Goal: Check status: Check status

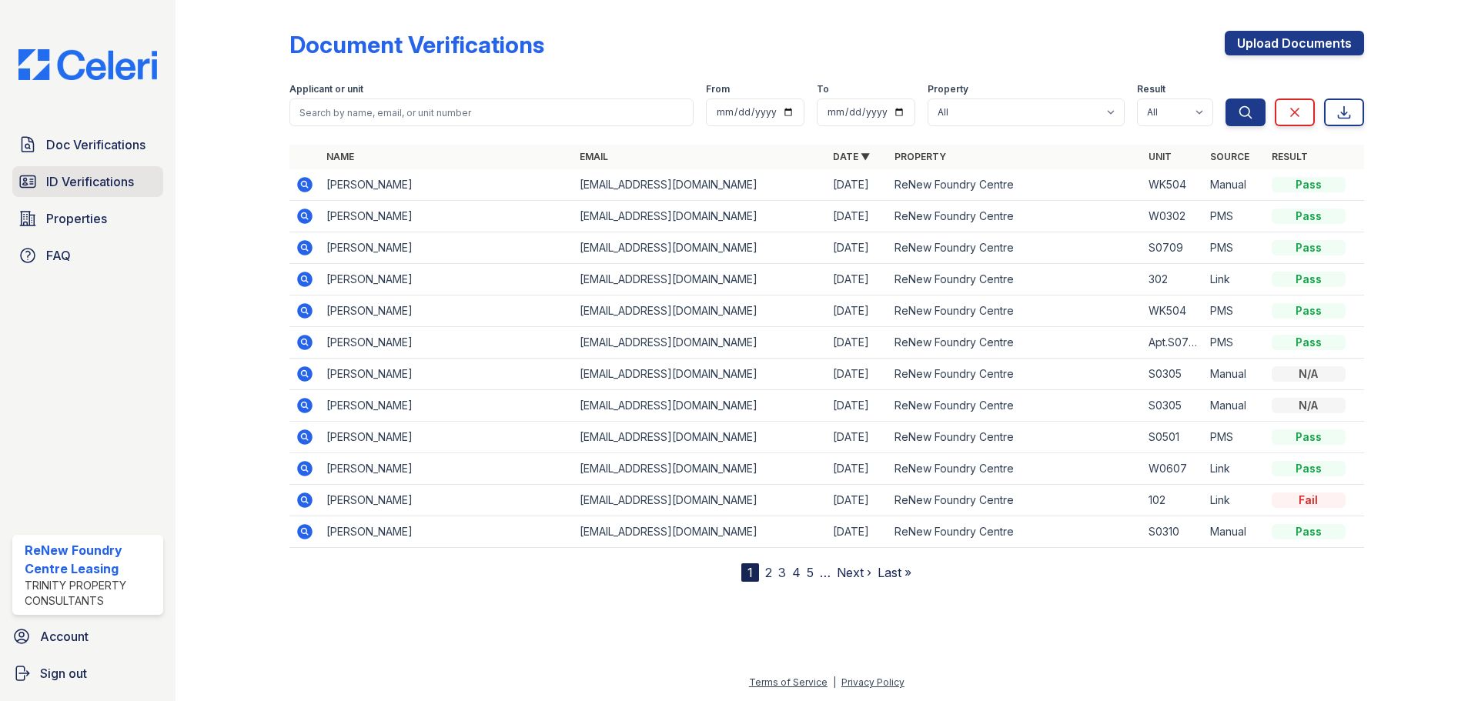
click at [84, 174] on span "ID Verifications" at bounding box center [90, 181] width 88 height 18
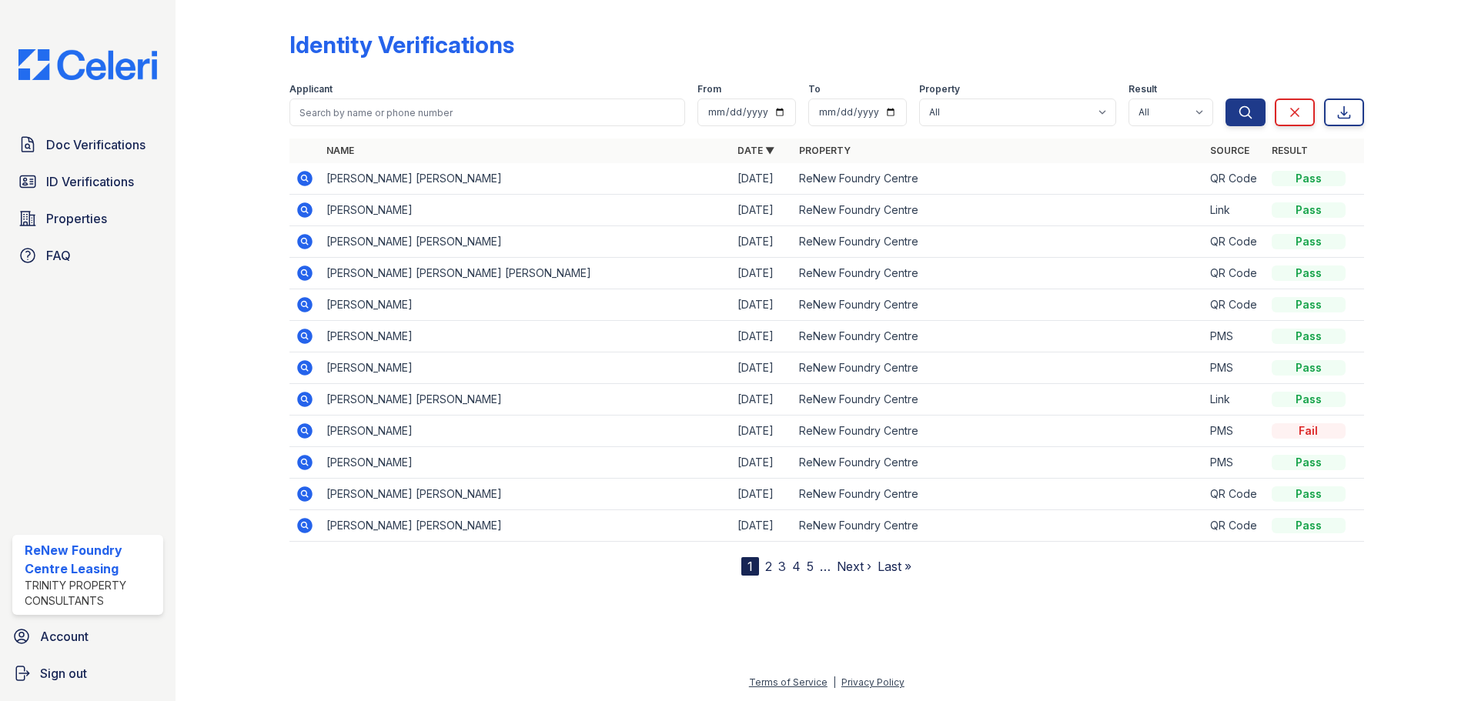
click at [302, 406] on icon at bounding box center [304, 399] width 15 height 15
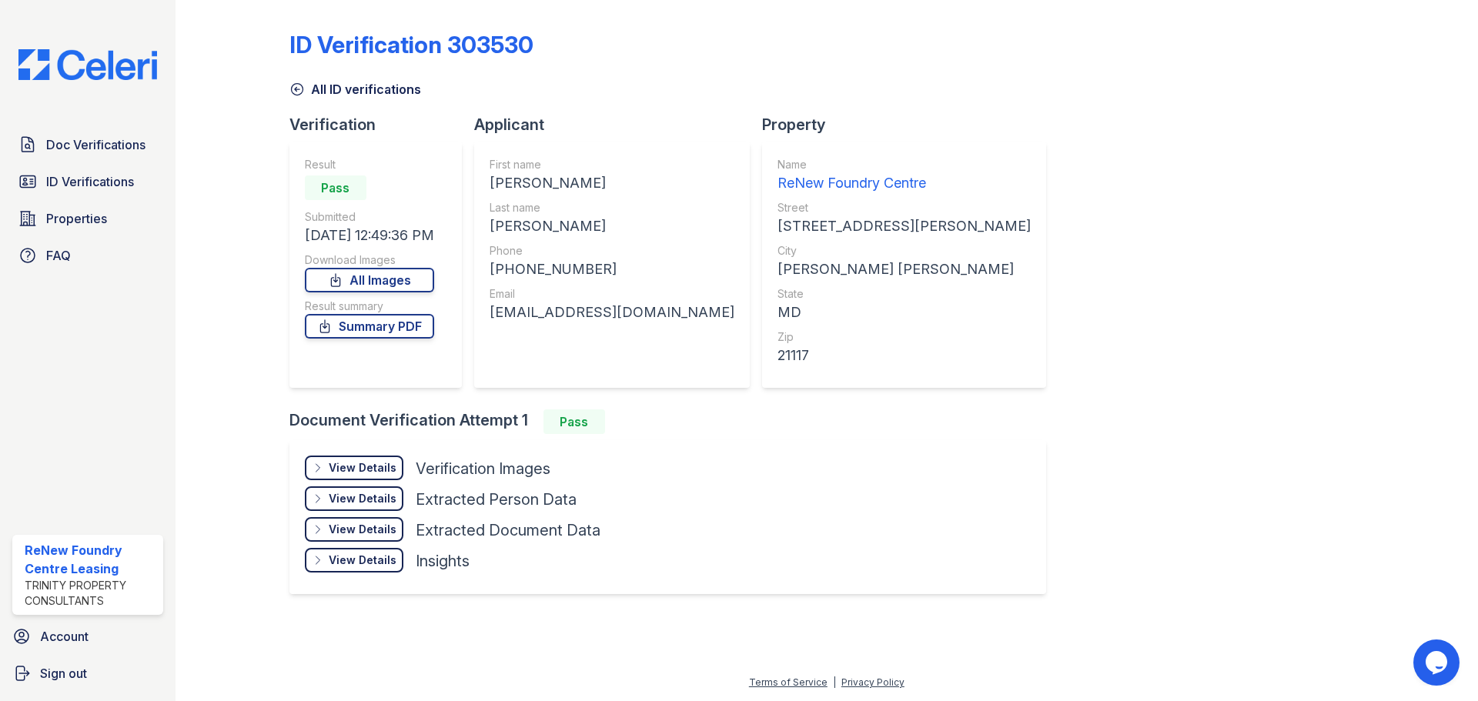
click at [341, 460] on div "View Details" at bounding box center [363, 467] width 68 height 15
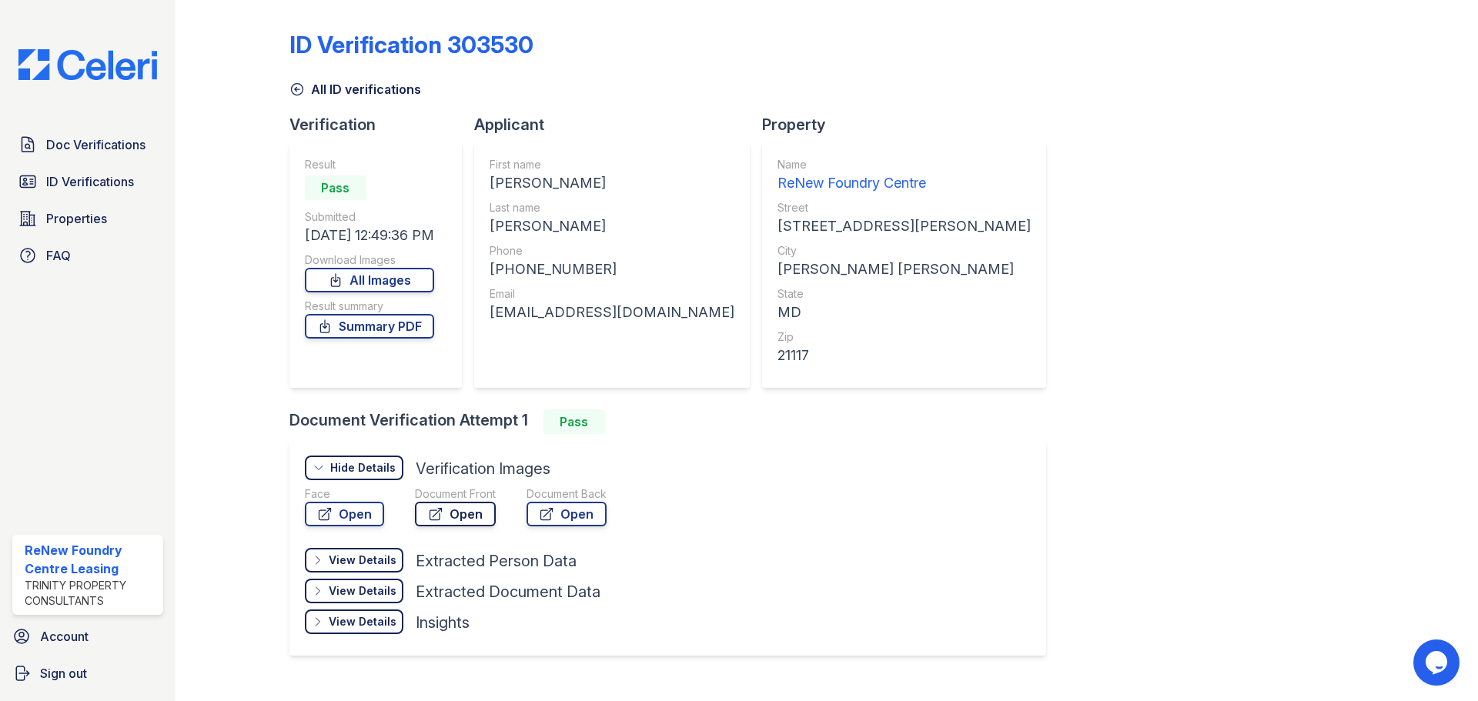
click at [473, 514] on link "Open" at bounding box center [455, 514] width 81 height 25
